Goal: Information Seeking & Learning: Learn about a topic

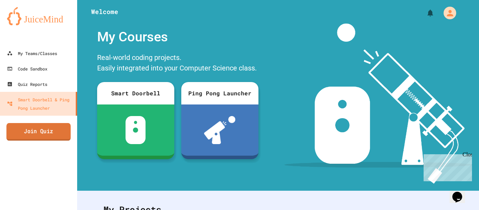
click at [53, 130] on link "Join Quiz" at bounding box center [38, 132] width 64 height 18
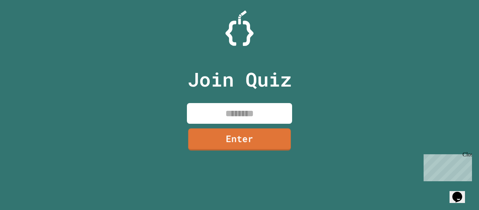
click at [230, 110] on input at bounding box center [239, 113] width 105 height 21
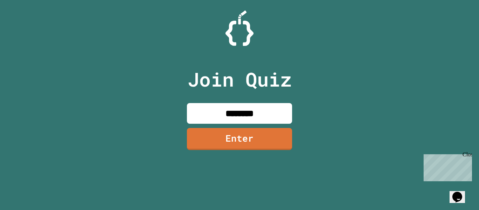
type input "********"
click at [244, 134] on link "Enter" at bounding box center [239, 139] width 105 height 22
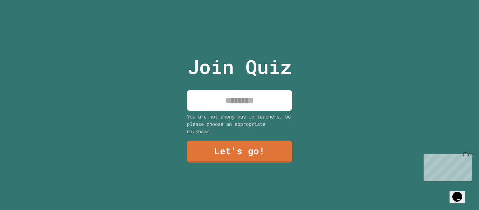
click at [241, 104] on input at bounding box center [239, 100] width 105 height 21
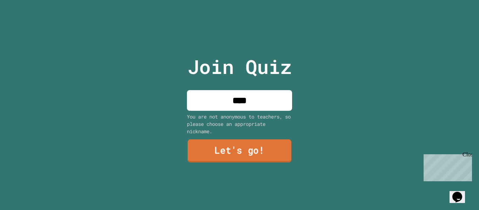
type input "****"
click at [266, 147] on link "Let's go!" at bounding box center [240, 151] width 104 height 23
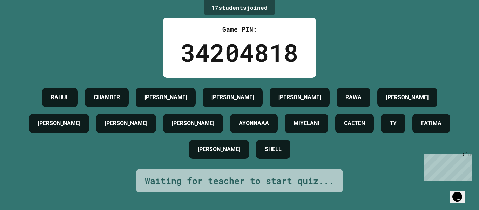
click at [251, 104] on div "[PERSON_NAME]" at bounding box center [233, 97] width 60 height 19
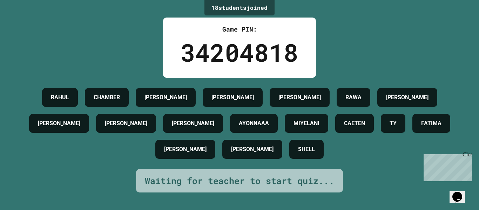
click at [251, 105] on div "EDWIN" at bounding box center [233, 97] width 60 height 19
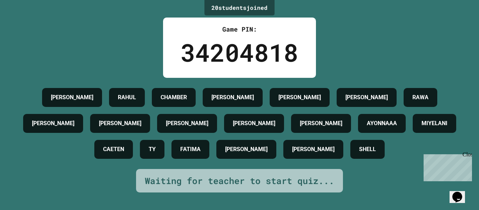
click at [235, 23] on div "Game PIN: 34204818" at bounding box center [239, 48] width 153 height 60
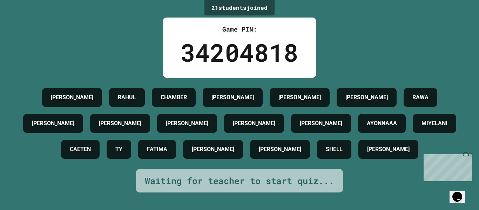
click at [467, 154] on div "Close" at bounding box center [466, 155] width 9 height 9
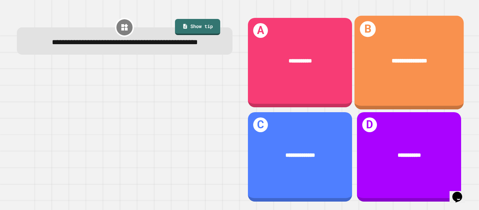
click at [392, 74] on div "**********" at bounding box center [408, 61] width 109 height 33
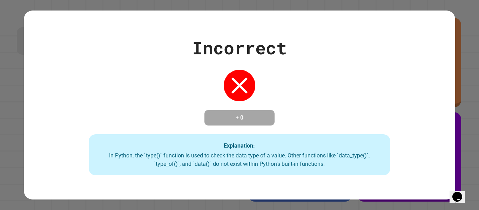
click at [243, 84] on icon at bounding box center [239, 86] width 28 height 28
click at [477, 171] on div "Incorrect + 0 Explanation: In Python, the `type()` function is used to check th…" at bounding box center [239, 105] width 479 height 210
click at [248, 156] on div "In Python, the `type()` function is used to check the data type of a value. Oth…" at bounding box center [240, 159] width 288 height 17
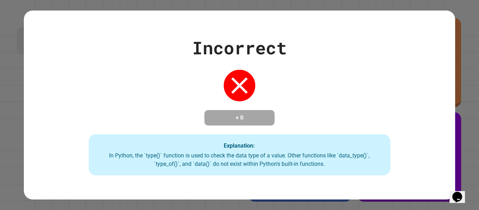
click at [344, 142] on div "Explanation: In Python, the `type()` function is used to check the data type of…" at bounding box center [240, 154] width 302 height 41
click at [478, 28] on div "Incorrect + 0 Explanation: In Python, the `type()` function is used to check th…" at bounding box center [239, 105] width 479 height 210
click at [426, 151] on div "Incorrect + 0 Explanation: In Python, the `type()` function is used to check th…" at bounding box center [239, 105] width 431 height 141
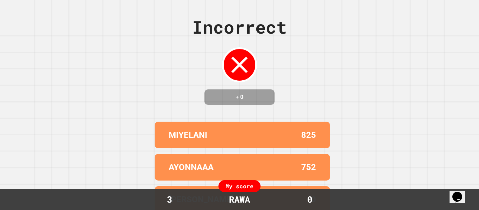
click at [426, 151] on div "Incorrect + 0 MIYELANI 825 AYONNAAA 752 ROLLINS 0 RAHUL 0 GEARMO 0 My score 3 R…" at bounding box center [239, 105] width 479 height 210
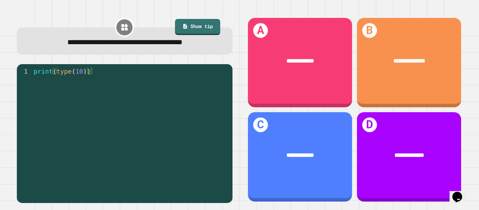
click at [97, 74] on div "print ( type ( 10 ))" at bounding box center [130, 138] width 197 height 140
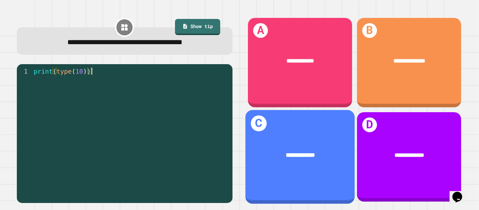
click at [320, 138] on div "**********" at bounding box center [299, 157] width 109 height 94
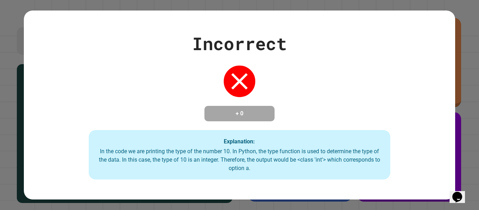
click at [71, 72] on div "Incorrect + 0 Explanation: In the code we are printing the type of the number 1…" at bounding box center [239, 105] width 431 height 149
drag, startPoint x: 15, startPoint y: 56, endPoint x: 79, endPoint y: 126, distance: 94.5
click at [79, 126] on div "Incorrect + 0 Explanation: In the code we are printing the type of the number 1…" at bounding box center [239, 105] width 479 height 210
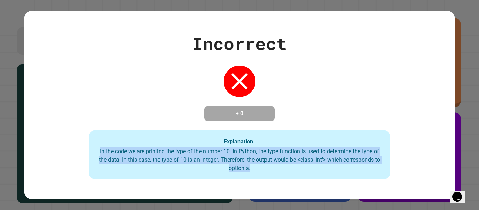
drag, startPoint x: 93, startPoint y: 150, endPoint x: 255, endPoint y: 178, distance: 165.0
click at [255, 178] on div "Explanation: In the code we are printing the type of the number 10. In Python, …" at bounding box center [240, 155] width 302 height 50
click at [286, 40] on div "Incorrect" at bounding box center [239, 44] width 95 height 26
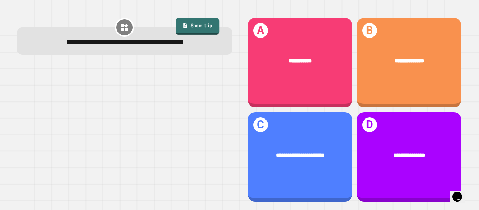
click at [202, 32] on link "Show tip" at bounding box center [197, 26] width 43 height 17
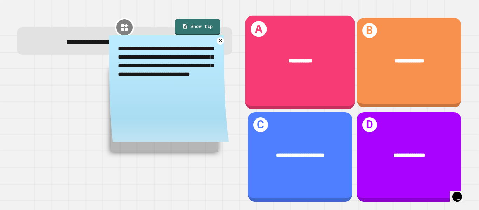
click at [323, 67] on div "**********" at bounding box center [299, 61] width 109 height 33
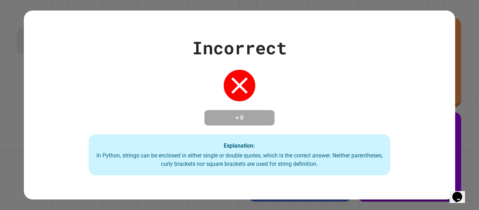
click at [475, 126] on div "Incorrect + 0 Explanation: In Python, strings can be enclosed in either single …" at bounding box center [239, 105] width 479 height 210
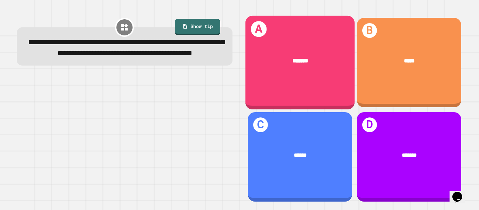
click at [316, 88] on div "A *******" at bounding box center [299, 63] width 109 height 94
click at [305, 65] on div "*******" at bounding box center [299, 61] width 109 height 33
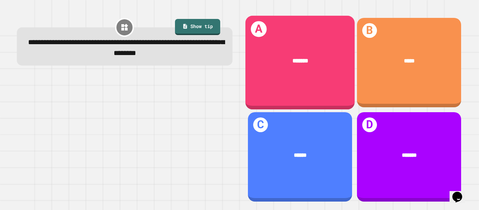
click at [307, 52] on div "*******" at bounding box center [299, 61] width 109 height 33
click at [306, 66] on div "*******" at bounding box center [299, 61] width 109 height 33
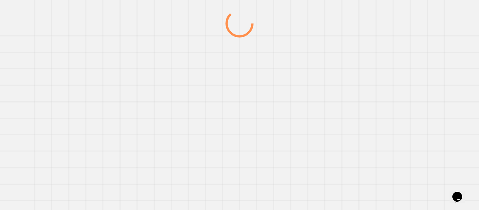
click at [306, 66] on div at bounding box center [239, 109] width 460 height 201
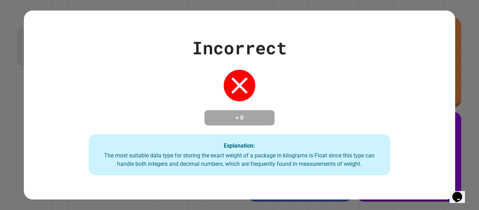
click at [284, 81] on div "Incorrect + 0 Explanation: The most suitable data type for storing the exact we…" at bounding box center [239, 105] width 431 height 141
click at [454, 191] on icon "Opens Chat This icon Opens the chat window." at bounding box center [457, 196] width 11 height 11
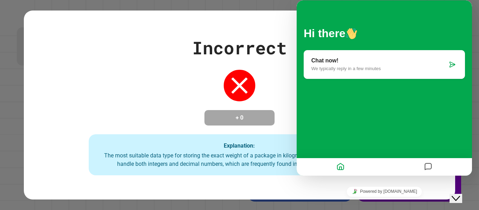
click at [455, 194] on icon "Close Chat This icon closes the chat window." at bounding box center [456, 198] width 8 height 8
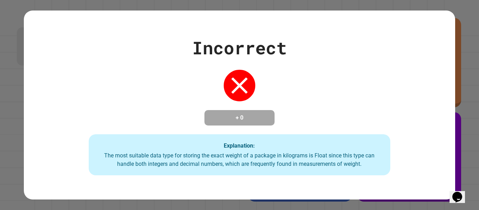
click at [455, 191] on icon "Opens Chat This icon Opens the chat window." at bounding box center [457, 196] width 11 height 11
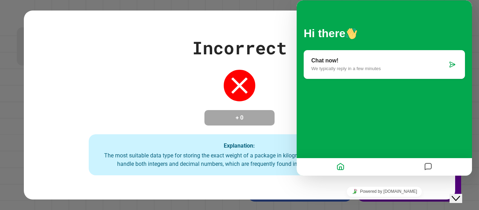
click at [460, 194] on div "Close Chat This icon closes the chat window." at bounding box center [456, 198] width 8 height 8
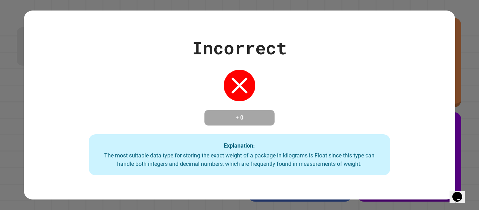
click at [357, 129] on div "Incorrect + 0 Explanation: The most suitable data type for storing the exact we…" at bounding box center [239, 105] width 431 height 141
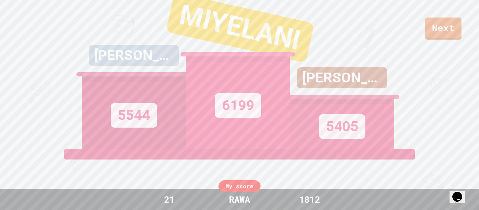
click at [355, 128] on div "5405" at bounding box center [342, 126] width 46 height 25
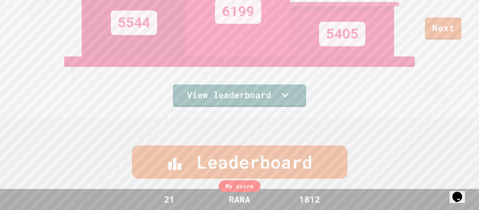
scroll to position [91, 0]
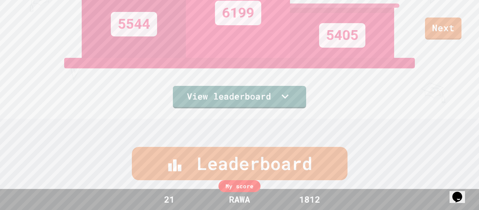
click at [295, 150] on div "Leaderboard" at bounding box center [240, 163] width 216 height 33
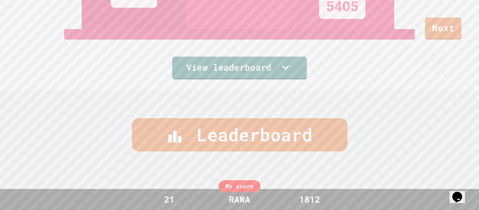
scroll to position [0, 0]
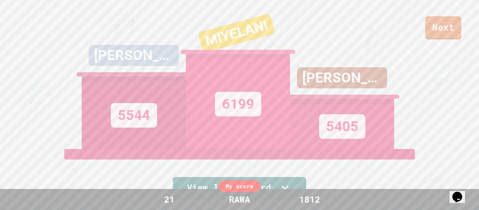
click at [448, 21] on link "Next" at bounding box center [443, 27] width 36 height 23
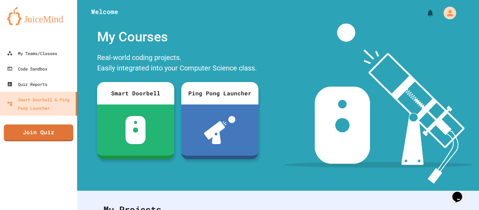
click at [444, 28] on img at bounding box center [378, 103] width 188 height 160
click at [40, 133] on link "Join Quiz" at bounding box center [39, 132] width 70 height 18
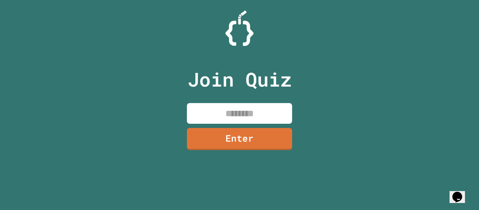
click at [219, 111] on input at bounding box center [239, 113] width 105 height 21
type input "********"
click at [232, 137] on link "Enter" at bounding box center [239, 138] width 107 height 23
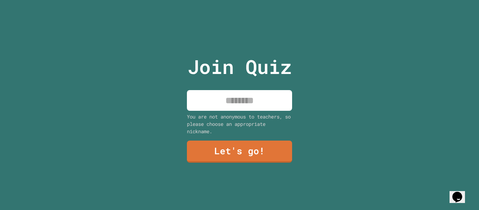
click at [230, 103] on input at bounding box center [239, 100] width 105 height 21
type input "***"
click at [256, 133] on div "You are not anonymous to teachers, so please choose an appropriate nickname." at bounding box center [239, 124] width 105 height 22
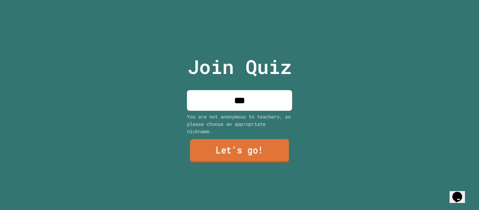
click at [255, 141] on link "Let's go!" at bounding box center [239, 150] width 99 height 23
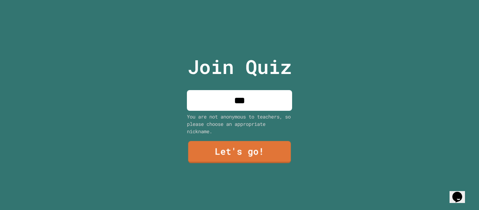
click at [239, 0] on div at bounding box center [239, 0] width 0 height 0
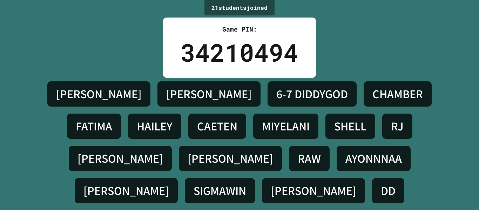
scroll to position [20, 0]
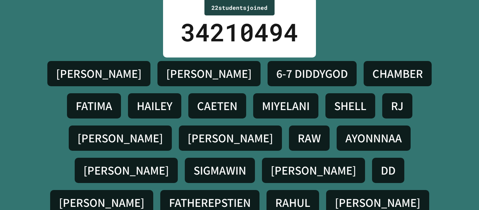
click at [326, 190] on div "[PERSON_NAME]" at bounding box center [377, 202] width 103 height 25
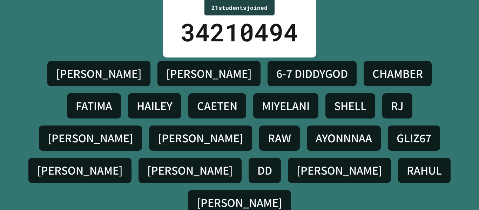
scroll to position [0, 0]
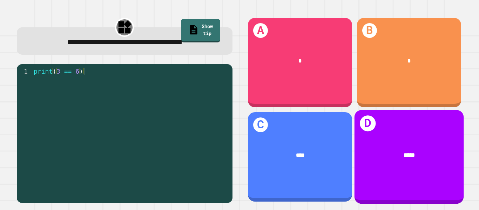
click at [412, 170] on div "*****" at bounding box center [408, 155] width 109 height 33
click at [400, 140] on div "*****" at bounding box center [408, 155] width 109 height 33
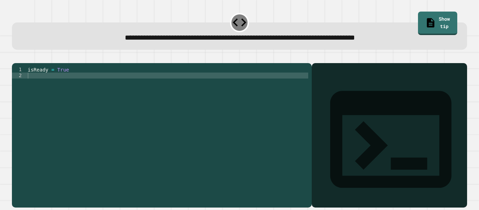
click at [372, 120] on div at bounding box center [389, 145] width 148 height 124
click at [192, 101] on div "isReady = True" at bounding box center [167, 132] width 282 height 131
click at [141, 86] on div "isReady = True" at bounding box center [167, 132] width 282 height 131
type textarea "*"
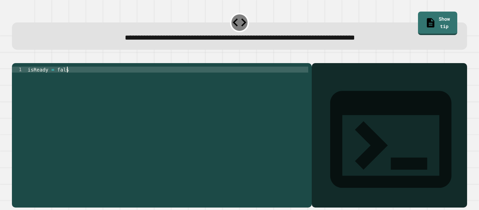
scroll to position [0, 5]
click at [29, 63] on div at bounding box center [239, 59] width 455 height 8
click at [15, 58] on icon "button" at bounding box center [15, 58] width 0 height 0
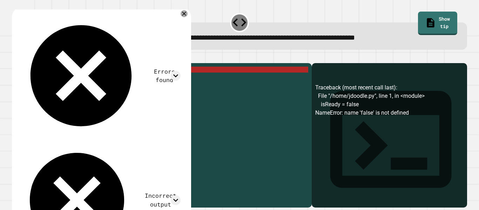
click at [45, 79] on div "isReady = false" at bounding box center [167, 132] width 282 height 131
click at [55, 80] on div "isReady = false" at bounding box center [167, 132] width 282 height 131
click at [72, 79] on div "isReady = false" at bounding box center [167, 126] width 282 height 119
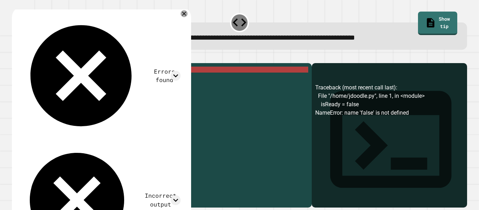
click at [72, 79] on div "isReady = false" at bounding box center [167, 132] width 282 height 131
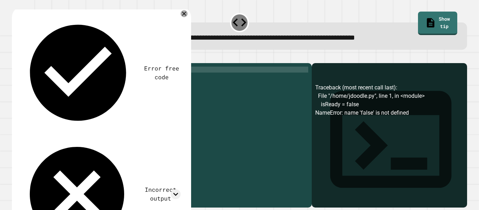
scroll to position [0, 5]
type textarea "**********"
click at [178, 189] on icon at bounding box center [175, 193] width 9 height 9
click at [180, 189] on icon at bounding box center [175, 193] width 9 height 9
click at [164, 76] on div "isReady = True" at bounding box center [167, 132] width 282 height 131
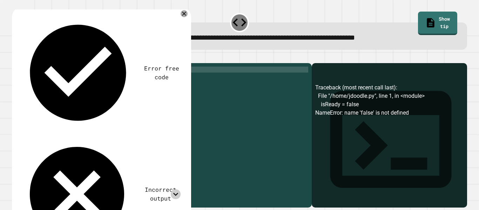
click at [167, 81] on div "isReady = True" at bounding box center [167, 132] width 282 height 131
type textarea "**********"
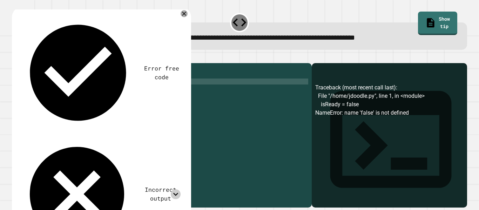
click at [123, 87] on div "isReady = True print ( isReady )" at bounding box center [167, 132] width 282 height 131
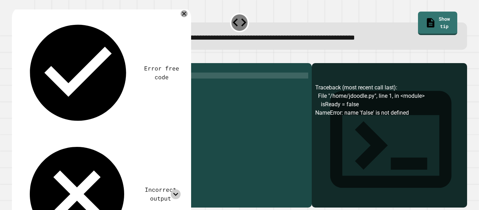
click at [69, 80] on div "isReady = True print ( isReady )" at bounding box center [167, 132] width 282 height 131
type textarea "**********"
click at [15, 58] on icon "button" at bounding box center [15, 58] width 0 height 0
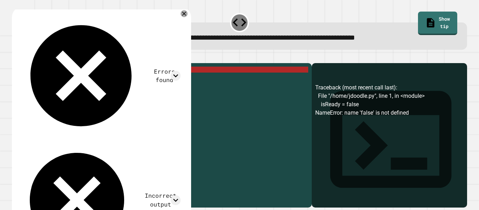
click at [60, 80] on div "isReady = false print ( isReady )" at bounding box center [167, 132] width 282 height 131
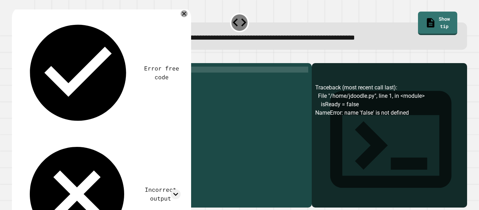
scroll to position [0, 4]
type textarea "**********"
click at [15, 58] on icon "button" at bounding box center [15, 58] width 0 height 0
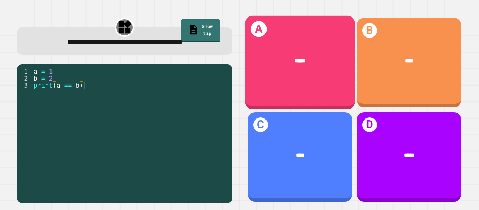
click at [313, 73] on div "*****" at bounding box center [299, 61] width 109 height 33
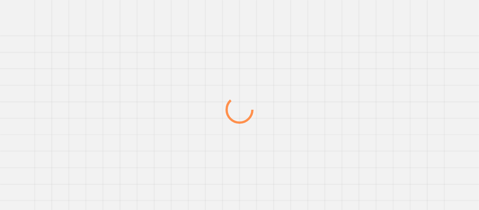
click at [313, 73] on div at bounding box center [239, 109] width 460 height 201
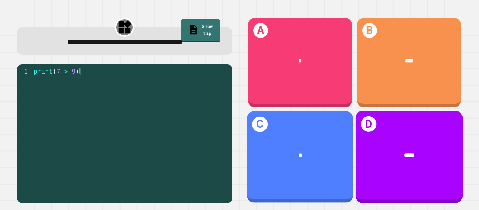
click at [390, 165] on div "*****" at bounding box center [408, 155] width 107 height 32
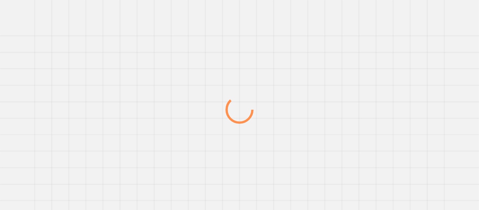
click at [390, 165] on div at bounding box center [239, 109] width 460 height 201
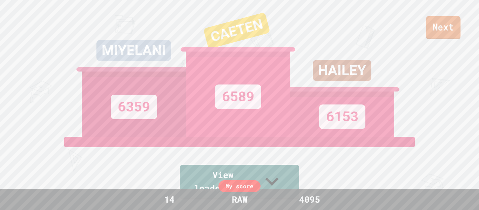
click at [435, 18] on link "Next" at bounding box center [443, 27] width 35 height 23
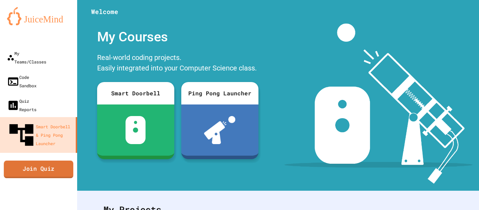
click at [53, 161] on link "Join Quiz" at bounding box center [38, 170] width 69 height 18
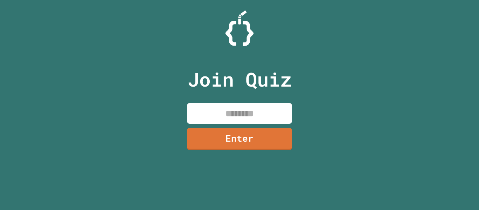
click at [210, 114] on input at bounding box center [239, 113] width 105 height 21
click at [198, 110] on input at bounding box center [239, 113] width 105 height 21
click at [198, 111] on input at bounding box center [239, 113] width 105 height 21
click at [224, 115] on input at bounding box center [239, 113] width 105 height 21
type input "********"
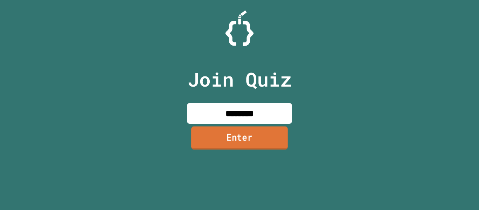
click at [225, 132] on link "Enter" at bounding box center [239, 137] width 97 height 23
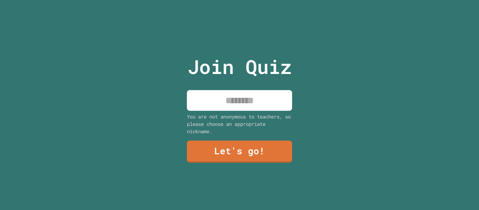
click at [244, 109] on input at bounding box center [239, 100] width 105 height 21
type input "**"
click at [219, 19] on div "Join Quiz ** You are not anonymous to teachers, so please choose an appropriate…" at bounding box center [240, 105] width 118 height 210
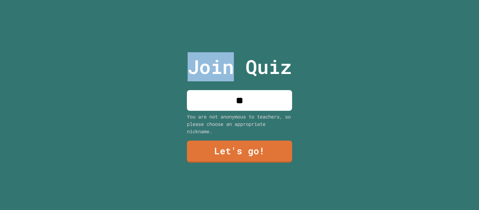
click at [281, 141] on link "Let's go!" at bounding box center [239, 152] width 105 height 22
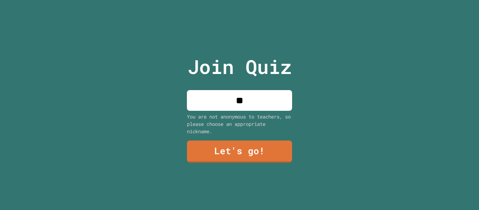
click at [239, 0] on div at bounding box center [239, 0] width 0 height 0
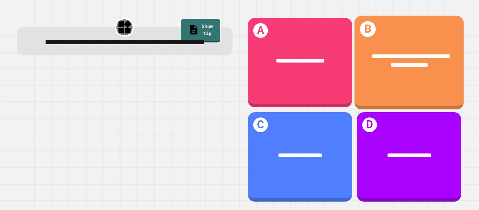
click at [405, 74] on div "**********" at bounding box center [408, 60] width 109 height 41
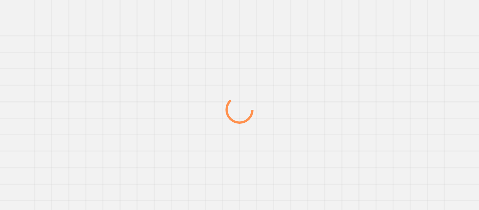
click at [405, 74] on div at bounding box center [239, 109] width 460 height 201
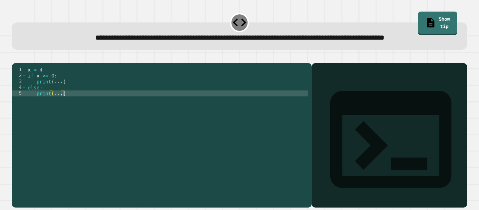
click at [63, 113] on div "x = 4 if x >= 0 : print ( ... ) else : print ( ... )" at bounding box center [167, 126] width 282 height 119
click at [60, 115] on div "x = 4 if x >= 0 : print ( ... ) else : print ( ... )" at bounding box center [167, 126] width 282 height 119
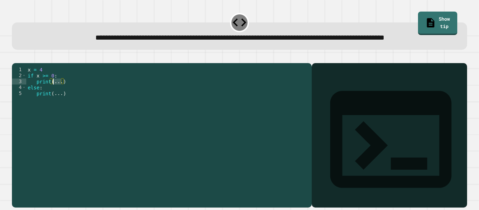
drag, startPoint x: 61, startPoint y: 104, endPoint x: 53, endPoint y: 104, distance: 8.1
click at [53, 104] on div "x = 4 if x >= 0 : print ( ... ) else : print ( ... )" at bounding box center [167, 126] width 282 height 119
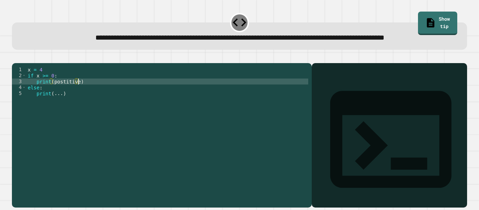
scroll to position [0, 7]
click at [22, 64] on icon "button" at bounding box center [20, 61] width 4 height 5
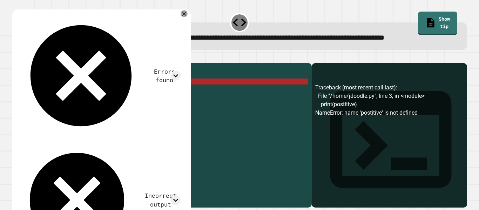
click at [67, 100] on div "x = 4 if x >= 0 : print ( postitive ) else : print ( ... )" at bounding box center [167, 126] width 282 height 119
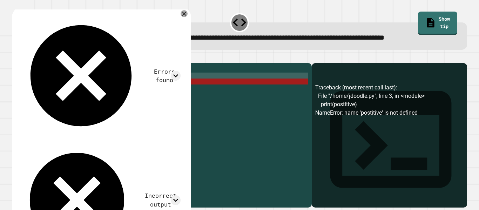
click at [63, 103] on div "x = 4 if x >= 0 : print ( postitive ) else : print ( ... )" at bounding box center [167, 126] width 282 height 119
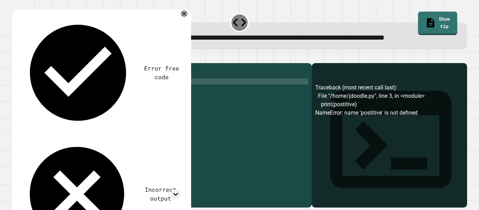
click at [61, 115] on div "x = 4 if x >= 0 : print ( positive ) else : print ( ... )" at bounding box center [167, 126] width 282 height 119
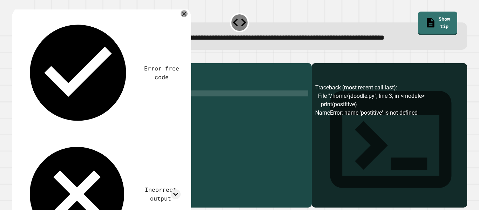
scroll to position [0, 4]
click at [15, 58] on icon "button" at bounding box center [15, 58] width 0 height 0
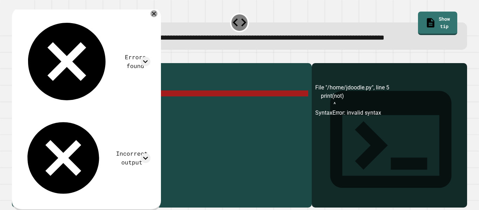
drag, startPoint x: 60, startPoint y: 116, endPoint x: 54, endPoint y: 115, distance: 6.4
click at [54, 115] on div "x = 4 if x >= 0 : print ( positive ) else : print ( not )" at bounding box center [167, 126] width 282 height 119
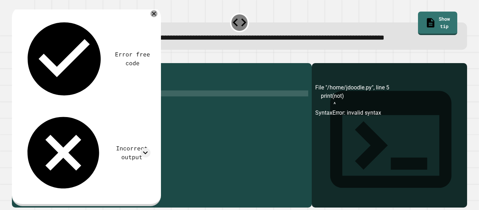
scroll to position [0, 6]
click at [15, 58] on icon "button" at bounding box center [15, 58] width 0 height 0
click at [24, 63] on div at bounding box center [239, 59] width 455 height 8
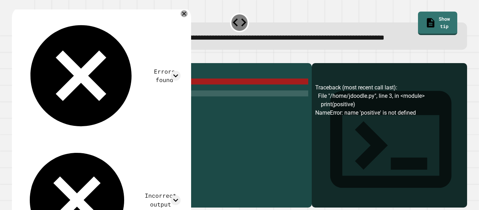
click at [65, 103] on div "x = 4 if x >= 0 : print ( positive ) else : print ( negative )" at bounding box center [167, 126] width 282 height 119
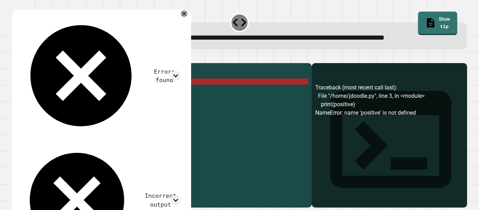
click at [87, 106] on div "x = 4 if x >= 0 : print ( positive ) else : print ( negative )" at bounding box center [167, 126] width 282 height 119
click at [45, 93] on div "x = 4 if x >= 0 : print ( positive ) else : print ( negative )" at bounding box center [167, 126] width 282 height 119
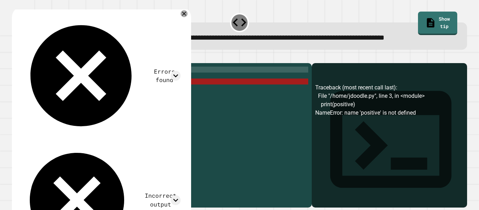
click at [22, 64] on icon "button" at bounding box center [20, 61] width 4 height 5
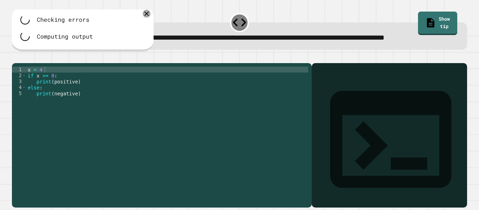
click at [148, 18] on icon at bounding box center [147, 14] width 8 height 8
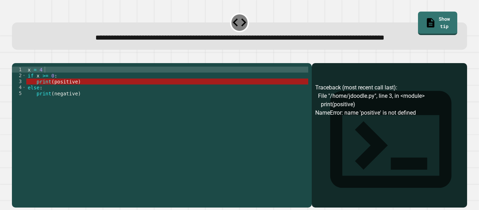
click at [69, 105] on div "x = 4 if x >= 0 : print ( positive ) else : print ( negative )" at bounding box center [167, 126] width 282 height 119
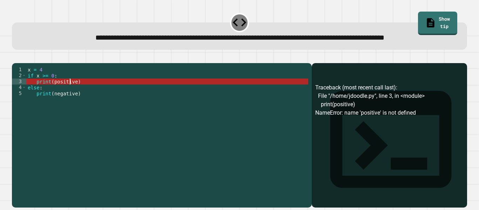
click at [44, 97] on div "x = 4 if x >= 0 : print ( positive ) else : print ( negative )" at bounding box center [167, 126] width 282 height 119
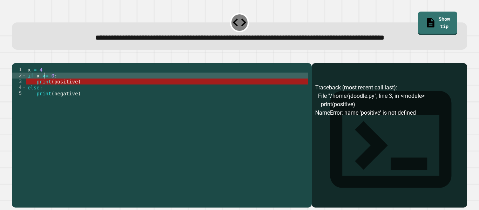
click at [55, 102] on div "x = 4 if x >= 0 : print ( positive ) else : print ( negative )" at bounding box center [167, 126] width 282 height 119
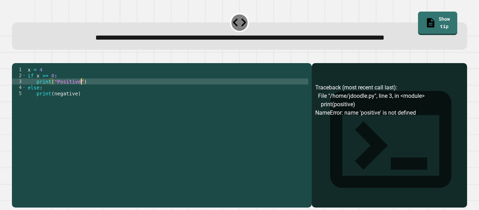
scroll to position [0, 7]
click at [56, 116] on div "x = 4 if x >= 0 : print ( "Positive" ) else : print ( negative )" at bounding box center [167, 126] width 282 height 119
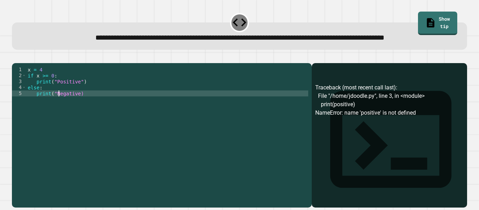
scroll to position [0, 4]
click at [77, 116] on div "x = 4 if x >= 0 : print ( "Positive" ) else : print ( "Negative)" at bounding box center [167, 126] width 282 height 119
type textarea "**********"
click at [15, 58] on icon "button" at bounding box center [15, 58] width 0 height 0
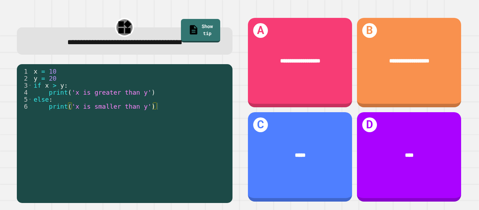
click at [140, 95] on div "x = 10 y = 20 if x > y : print ( 'x is greater than y' ) else : print ( 'x is s…" at bounding box center [130, 138] width 197 height 140
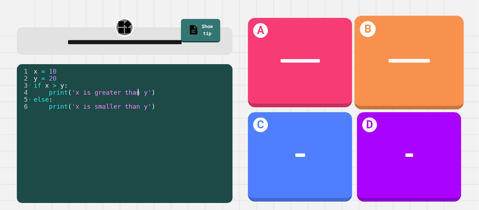
click at [389, 89] on div "**********" at bounding box center [408, 63] width 109 height 94
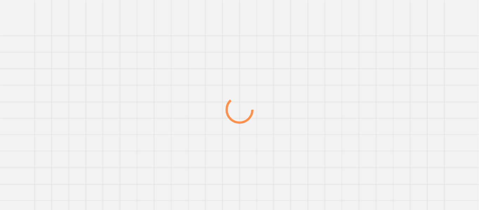
click at [389, 89] on div at bounding box center [239, 109] width 460 height 201
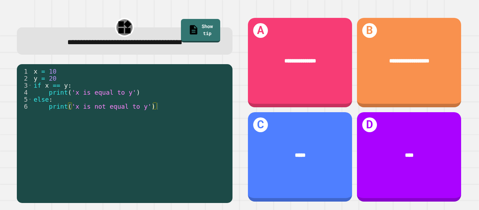
click at [144, 123] on div "x = 10 y = 20 if x == y : print ( 'x is equal to y' ) else : print ( 'x is not …" at bounding box center [130, 138] width 197 height 140
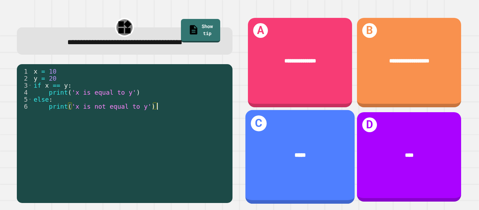
click at [326, 155] on div "*****" at bounding box center [300, 155] width 86 height 9
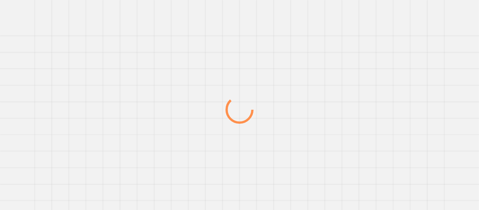
click at [326, 155] on div at bounding box center [239, 109] width 460 height 201
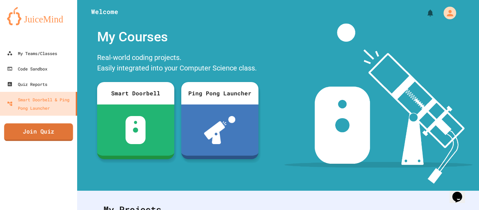
click at [40, 134] on link "Join Quiz" at bounding box center [38, 132] width 69 height 18
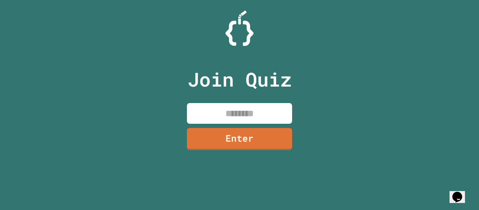
click at [230, 120] on input at bounding box center [239, 113] width 105 height 21
type input "*"
type input "********"
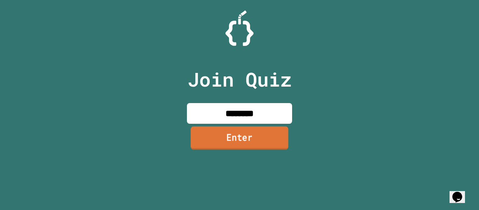
click at [239, 143] on link "Enter" at bounding box center [240, 137] width 98 height 23
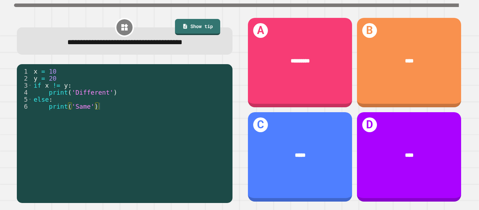
click at [113, 116] on div "x = 10 y = 20 if x != y : print ( 'Different' ) else : print ( 'Same' )" at bounding box center [130, 138] width 197 height 140
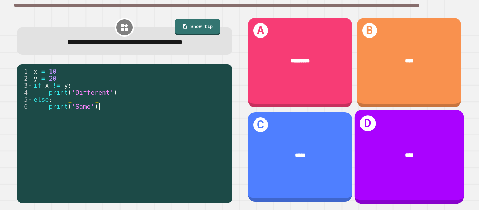
click at [411, 154] on span "****" at bounding box center [409, 155] width 9 height 6
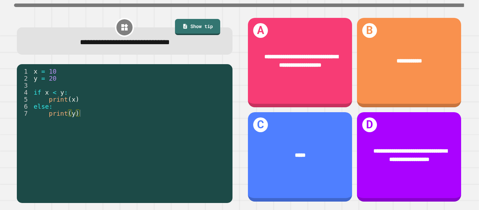
click at [130, 102] on div "x = 10 y = 20 if x < y : print ( x ) else : print ( y )" at bounding box center [130, 138] width 197 height 140
click at [140, 121] on div "x = 10 y = 20 if x < y : print ( x ) else : print ( y )" at bounding box center [130, 138] width 197 height 140
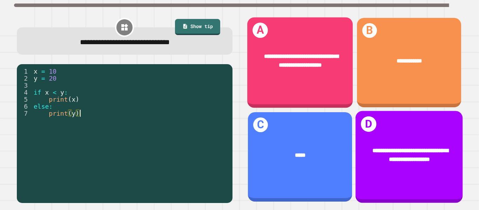
click at [393, 165] on div "**********" at bounding box center [408, 155] width 107 height 41
